Goal: Transaction & Acquisition: Purchase product/service

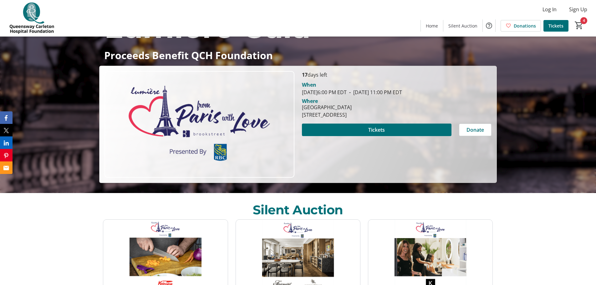
scroll to position [94, 0]
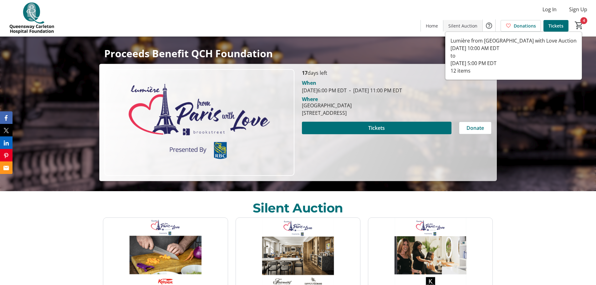
click at [467, 24] on span "Silent Auction" at bounding box center [462, 26] width 29 height 7
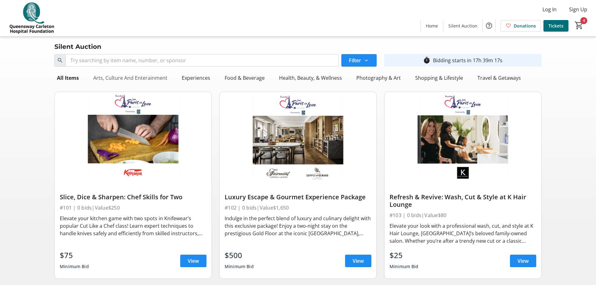
click at [147, 77] on div "Arts, Culture And Enterainment" at bounding box center [130, 78] width 79 height 13
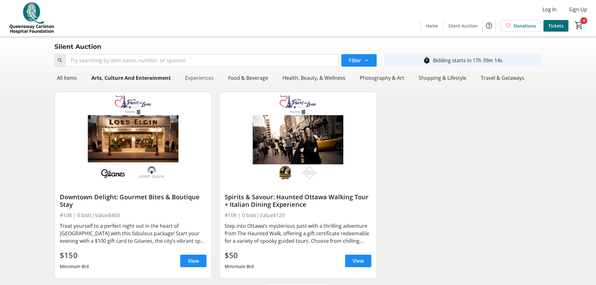
click at [195, 74] on div "Experiences" at bounding box center [199, 78] width 33 height 13
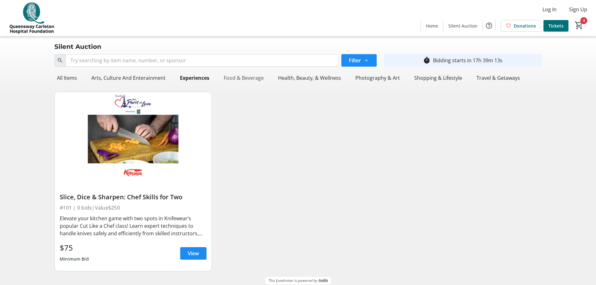
click at [249, 76] on div "Food & Beverage" at bounding box center [243, 78] width 45 height 13
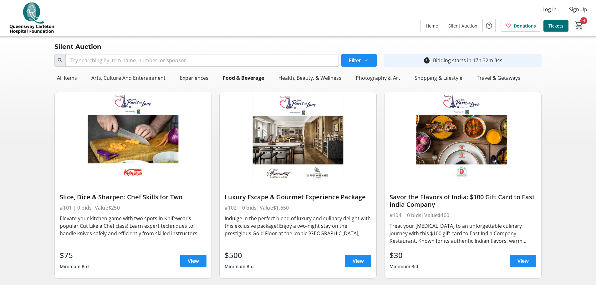
click at [582, 26] on mat-icon "4" at bounding box center [578, 25] width 9 height 9
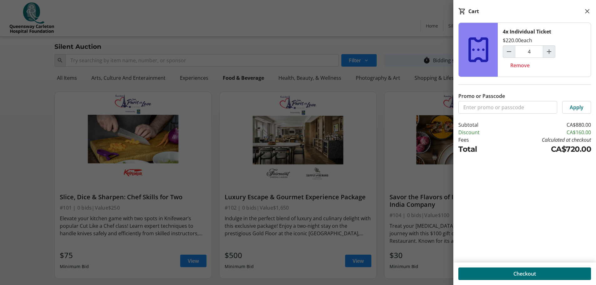
click at [472, 52] on icon at bounding box center [478, 50] width 30 height 30
drag, startPoint x: 98, startPoint y: 57, endPoint x: 147, endPoint y: 38, distance: 52.7
click at [98, 57] on div at bounding box center [298, 247] width 596 height 494
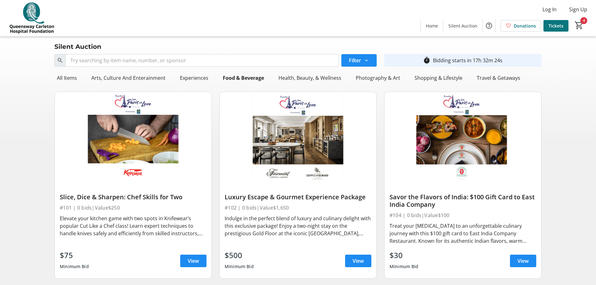
click at [545, 24] on span at bounding box center [555, 25] width 25 height 15
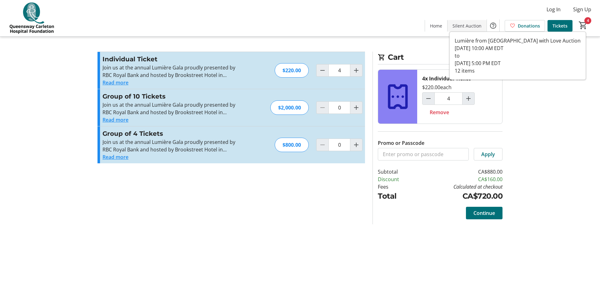
click at [467, 27] on span "Silent Auction" at bounding box center [467, 26] width 29 height 7
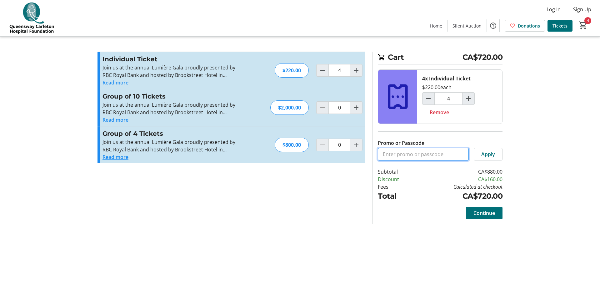
click at [403, 158] on input "Promo or Passcode" at bounding box center [423, 154] width 91 height 13
type input "krp"
drag, startPoint x: 490, startPoint y: 151, endPoint x: 487, endPoint y: 151, distance: 3.1
click at [491, 151] on span "Apply" at bounding box center [489, 154] width 14 height 8
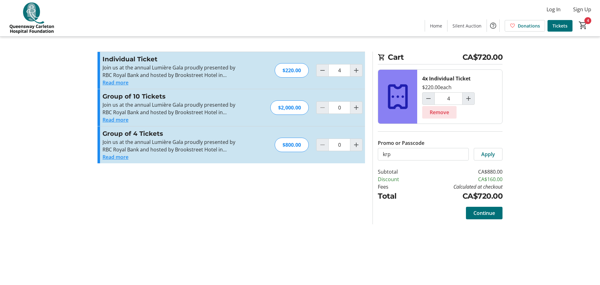
click at [444, 111] on span "Remove" at bounding box center [439, 113] width 19 height 8
type input "0"
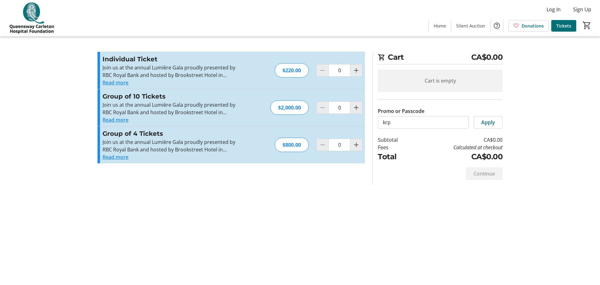
click at [323, 72] on div at bounding box center [322, 70] width 13 height 13
click at [357, 109] on mat-icon "Increment by one" at bounding box center [357, 108] width 8 height 8
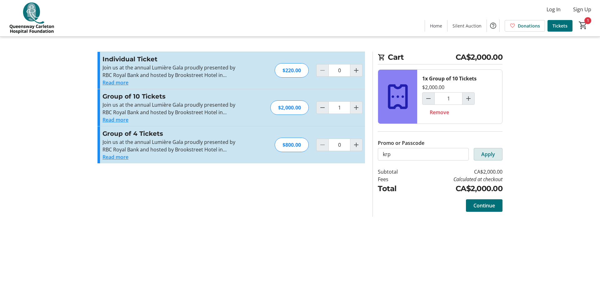
click at [494, 158] on span at bounding box center [488, 154] width 28 height 15
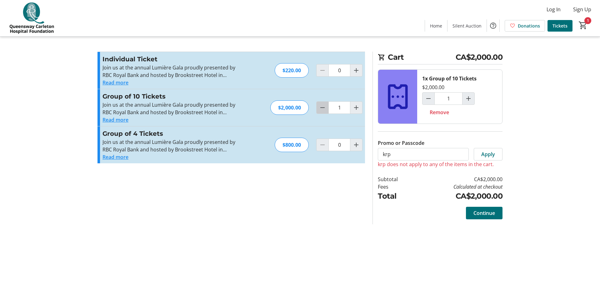
click at [322, 111] on mat-icon "Decrement by one" at bounding box center [323, 108] width 8 height 8
type input "0"
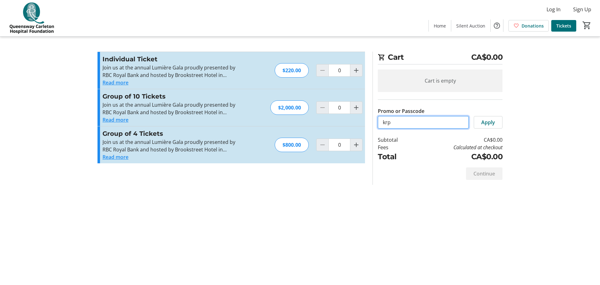
drag, startPoint x: 414, startPoint y: 126, endPoint x: 360, endPoint y: 119, distance: 54.5
click at [360, 119] on div "Promo or Passcode Apply Individual Ticket Join us at the annual Lumière Gala pr…" at bounding box center [300, 118] width 413 height 133
click at [356, 147] on mat-icon "Increment by one" at bounding box center [357, 145] width 8 height 8
type input "1"
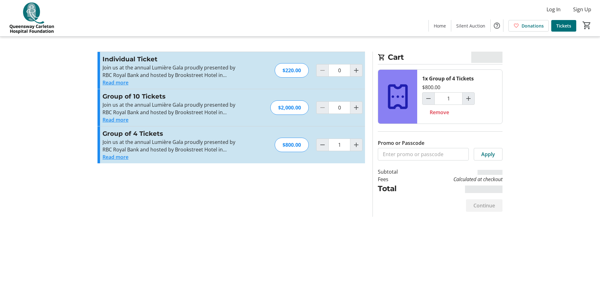
click at [414, 123] on tr-event-ticket-placeholder at bounding box center [397, 97] width 39 height 54
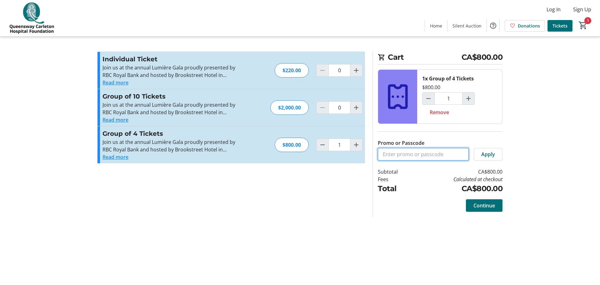
click at [403, 157] on input "Promo or Passcode" at bounding box center [423, 154] width 91 height 13
type input "[GEOGRAPHIC_DATA]"
click at [492, 155] on span "Apply" at bounding box center [489, 154] width 14 height 8
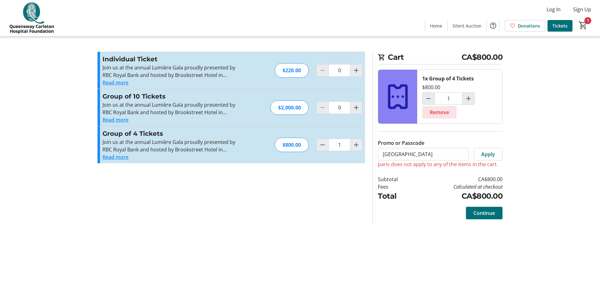
click at [440, 112] on span "Remove" at bounding box center [439, 113] width 19 height 8
type input "0"
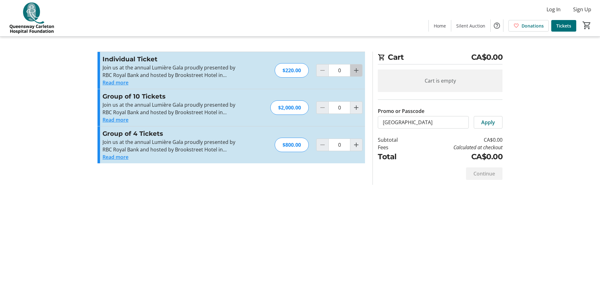
click at [353, 69] on mat-icon "Increment by one" at bounding box center [357, 71] width 8 height 8
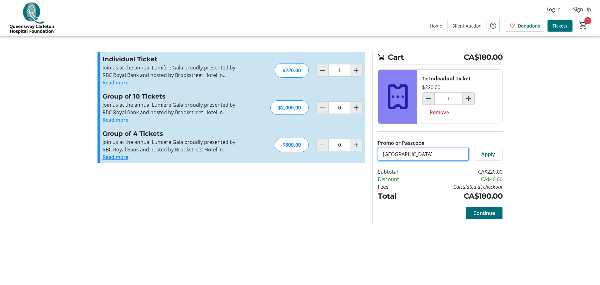
drag, startPoint x: 407, startPoint y: 156, endPoint x: 349, endPoint y: 157, distance: 57.9
click at [349, 157] on div "Promo or Passcode Apply Individual Ticket Join us at the annual Lumière Gala pr…" at bounding box center [300, 138] width 413 height 173
click at [497, 154] on span at bounding box center [488, 154] width 28 height 15
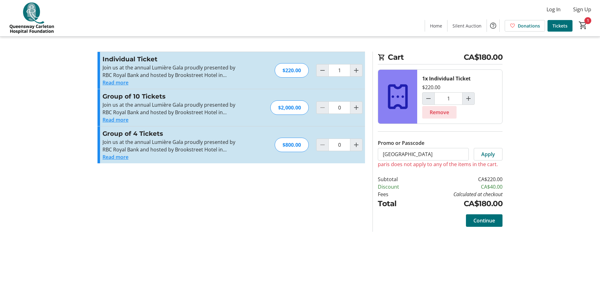
click at [437, 111] on span "Remove" at bounding box center [439, 113] width 19 height 8
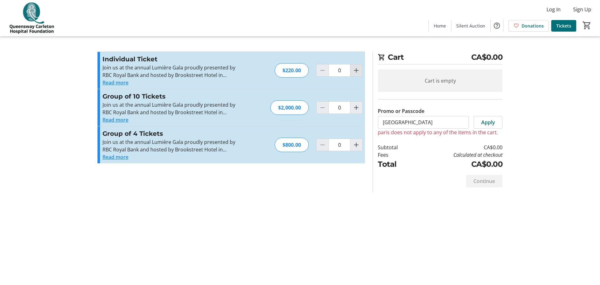
click at [357, 69] on mat-icon "Increment by one" at bounding box center [357, 71] width 8 height 8
type input "1"
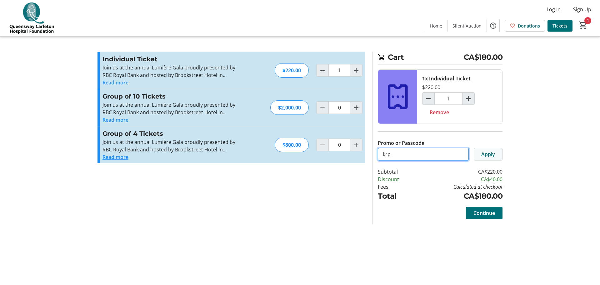
type input "krp"
click at [493, 159] on span at bounding box center [488, 154] width 28 height 15
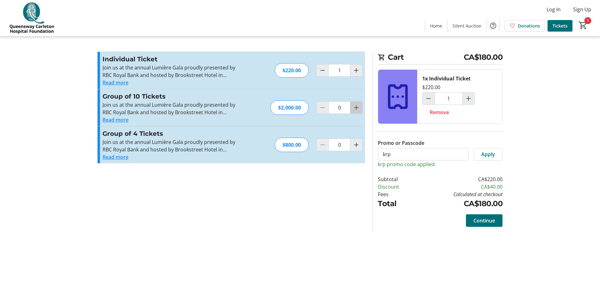
click at [352, 106] on span "Increment by one" at bounding box center [357, 108] width 12 height 12
type input "1"
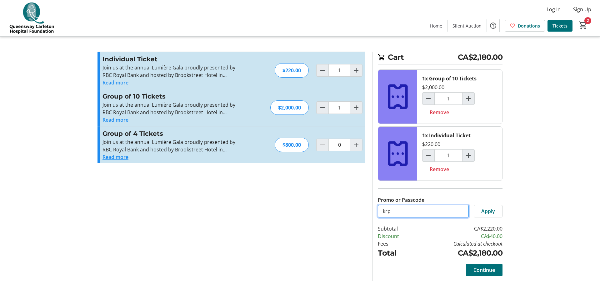
drag, startPoint x: 397, startPoint y: 209, endPoint x: 345, endPoint y: 205, distance: 52.4
click at [345, 205] on div "Promo or Passcode Apply Individual Ticket Join us at the annual Lumière Gala pr…" at bounding box center [300, 167] width 413 height 230
click at [428, 154] on mat-icon "Decrement by one" at bounding box center [429, 156] width 8 height 8
type input "0"
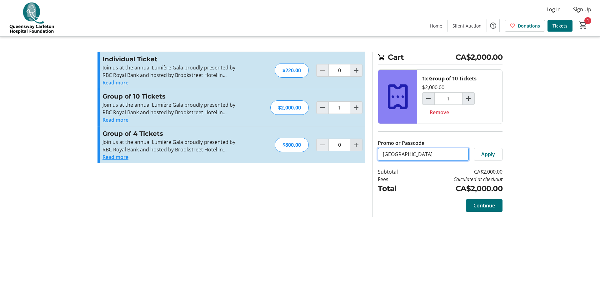
type input "[GEOGRAPHIC_DATA]"
click at [488, 153] on span "Apply" at bounding box center [489, 154] width 14 height 8
